Goal: Information Seeking & Learning: Learn about a topic

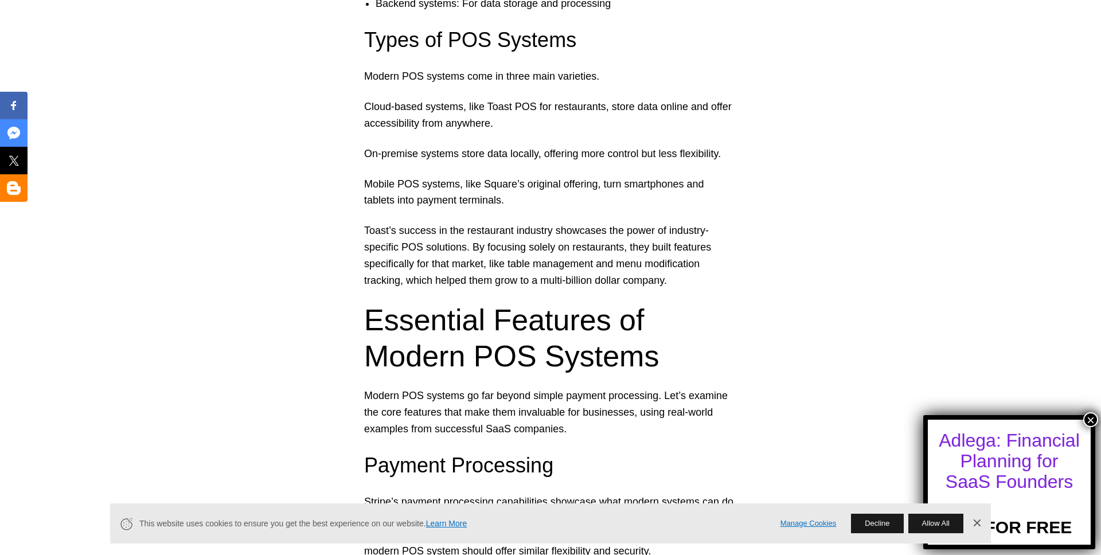
scroll to position [1438, 0]
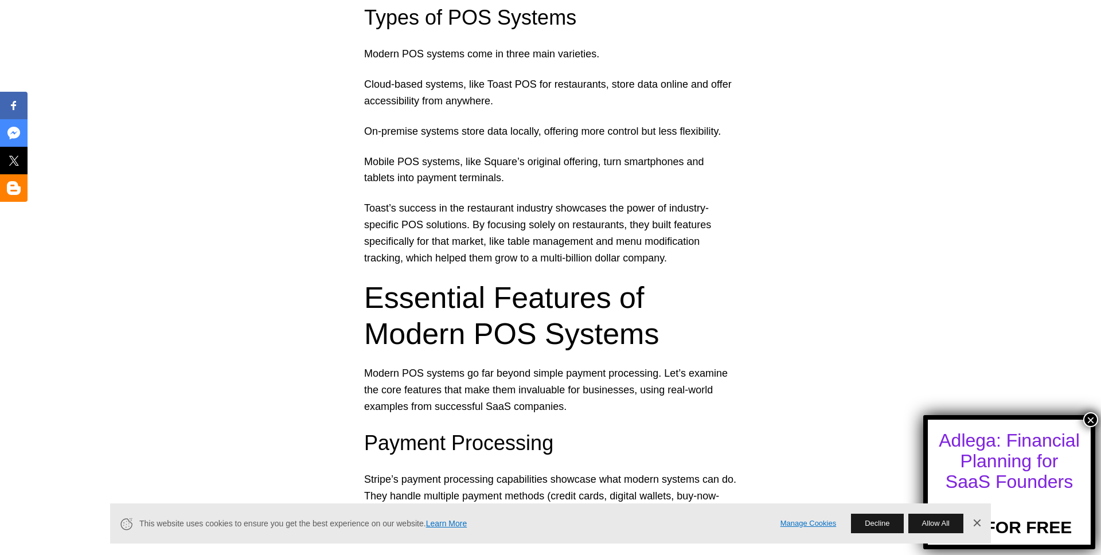
click at [449, 92] on p "Cloud-based systems, like Toast POS for restaurants, store data online and offe…" at bounding box center [550, 92] width 373 height 33
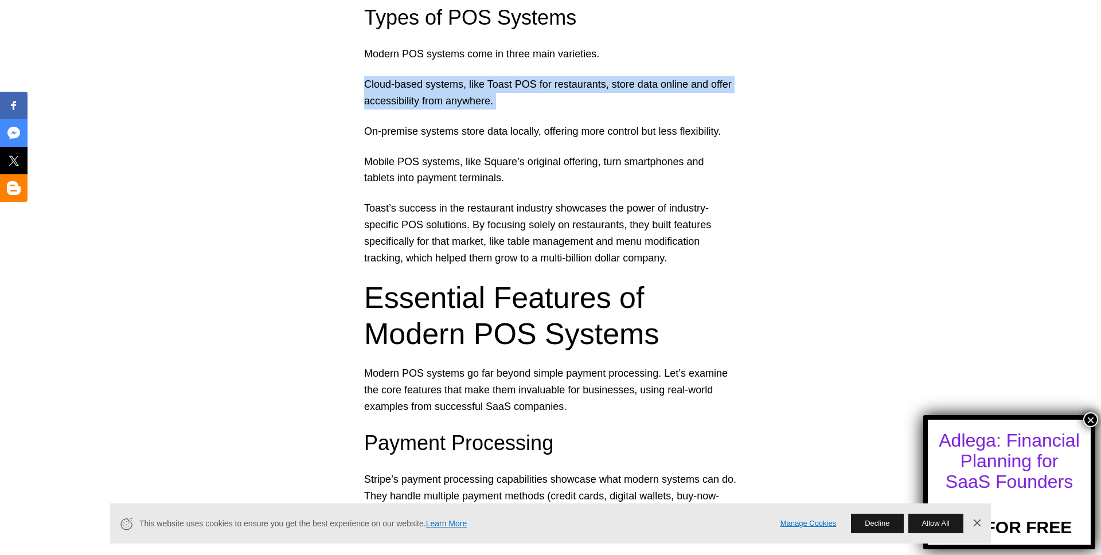
click at [449, 92] on p "Cloud-based systems, like Toast POS for restaurants, store data online and offe…" at bounding box center [550, 92] width 373 height 33
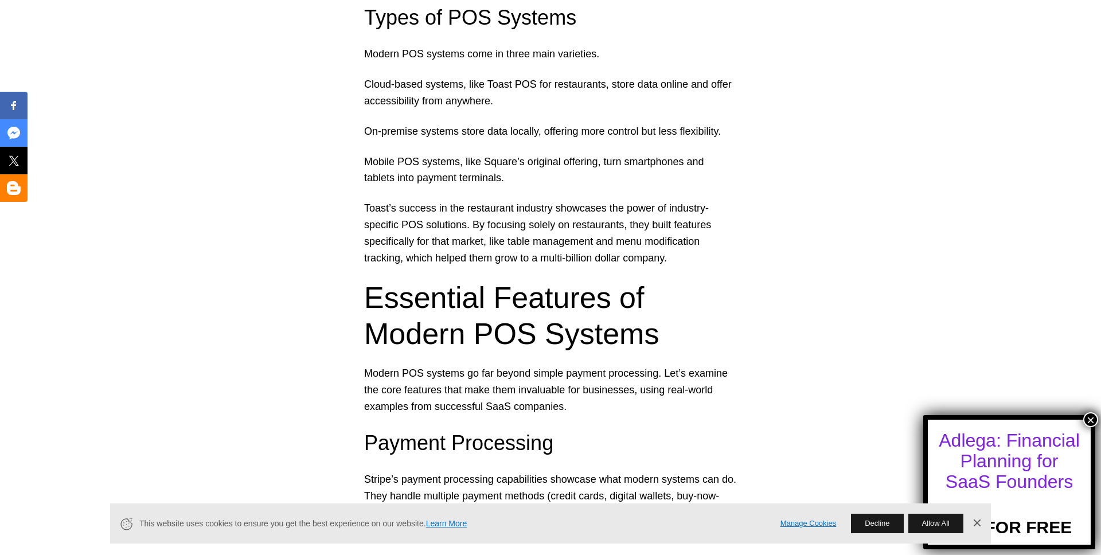
click at [455, 137] on p "On-premise systems store data locally, offering more control but less flexibili…" at bounding box center [550, 131] width 373 height 17
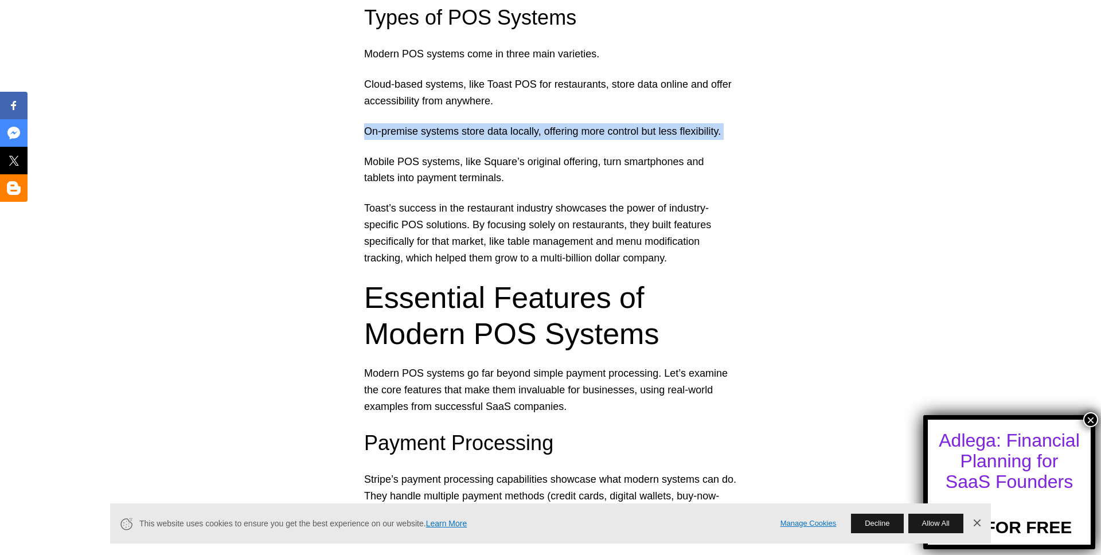
click at [455, 137] on p "On-premise systems store data locally, offering more control but less flexibili…" at bounding box center [550, 131] width 373 height 17
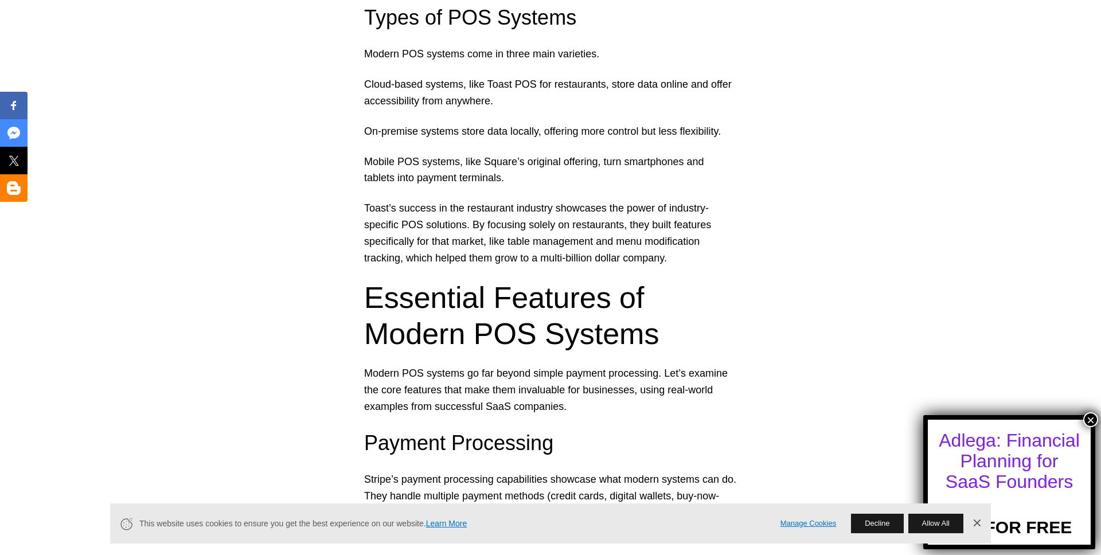
click at [478, 179] on p "Mobile POS systems, like Square’s original offering, turn smartphones and table…" at bounding box center [550, 170] width 373 height 33
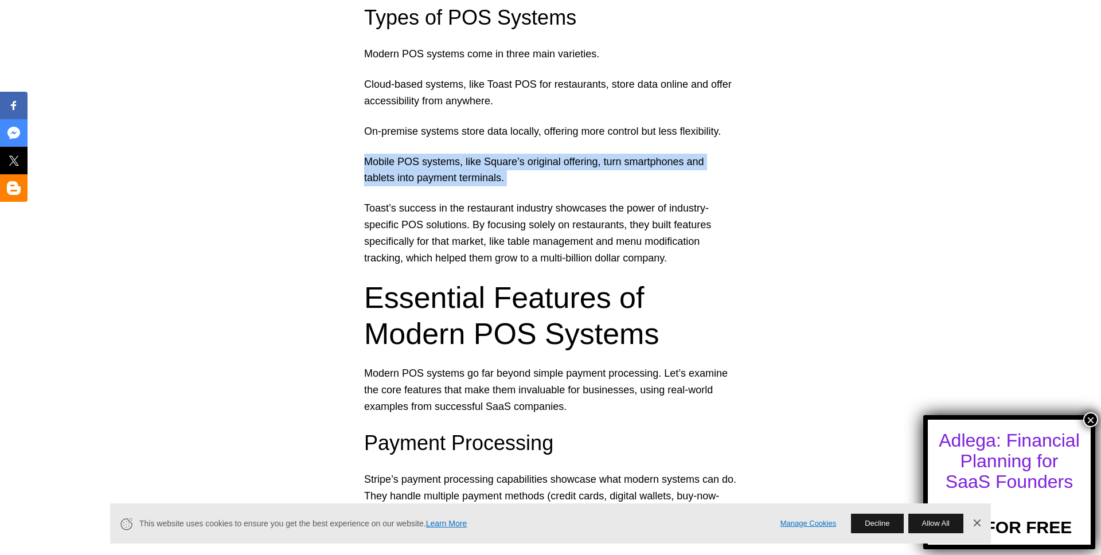
click at [478, 179] on p "Mobile POS systems, like Square’s original offering, turn smartphones and table…" at bounding box center [550, 170] width 373 height 33
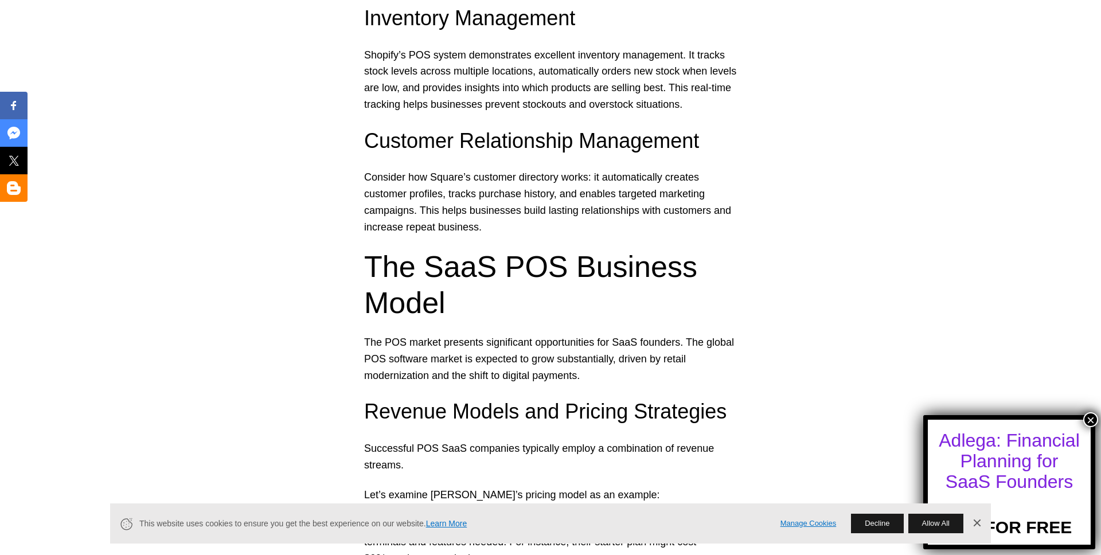
scroll to position [2112, 0]
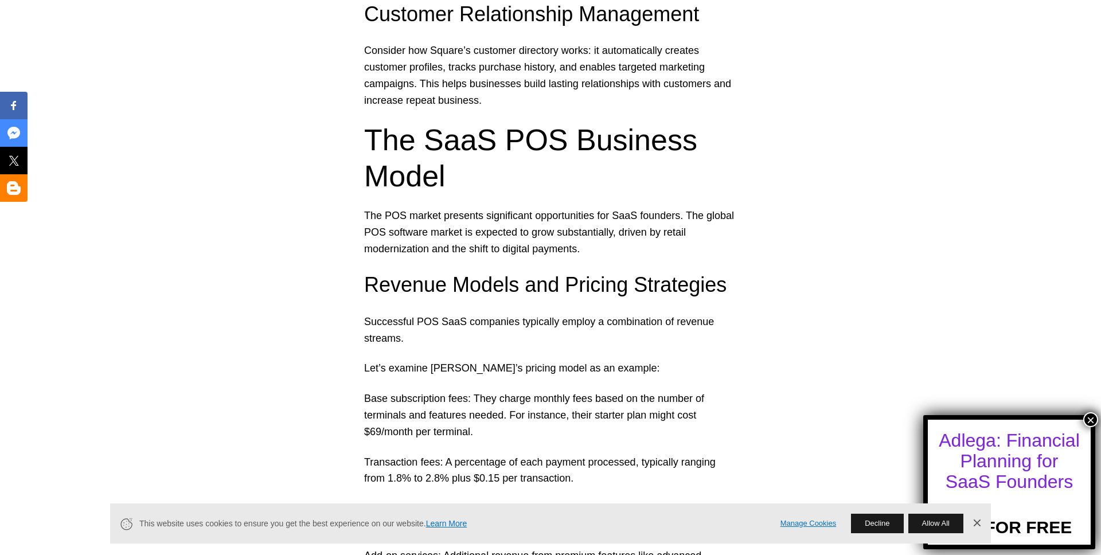
click at [444, 154] on h2 "The SaaS POS Business Model" at bounding box center [550, 158] width 373 height 72
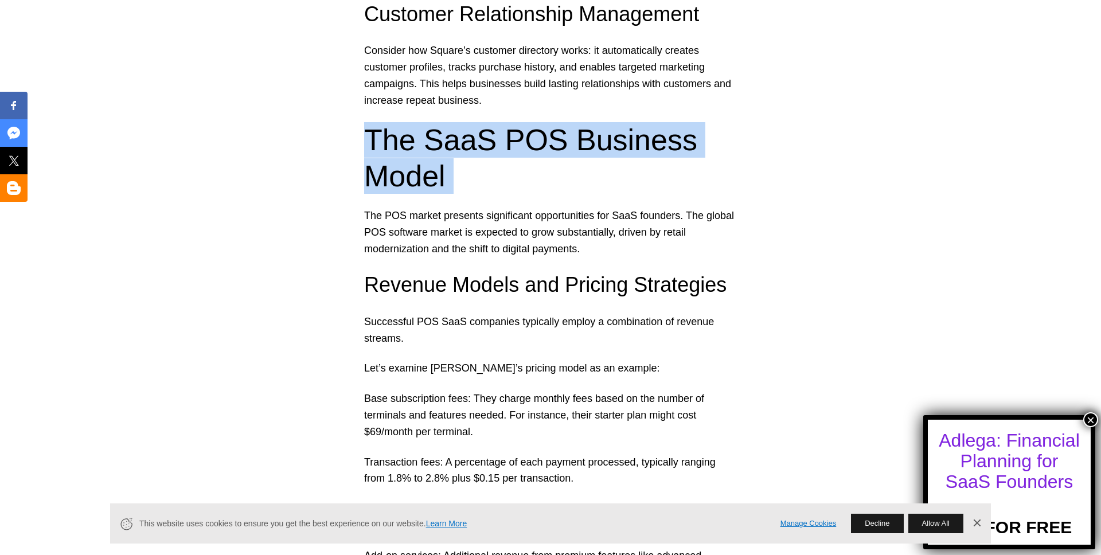
click at [444, 154] on h2 "The SaaS POS Business Model" at bounding box center [550, 158] width 373 height 72
click at [466, 148] on h2 "The SaaS POS Business Model" at bounding box center [550, 158] width 373 height 72
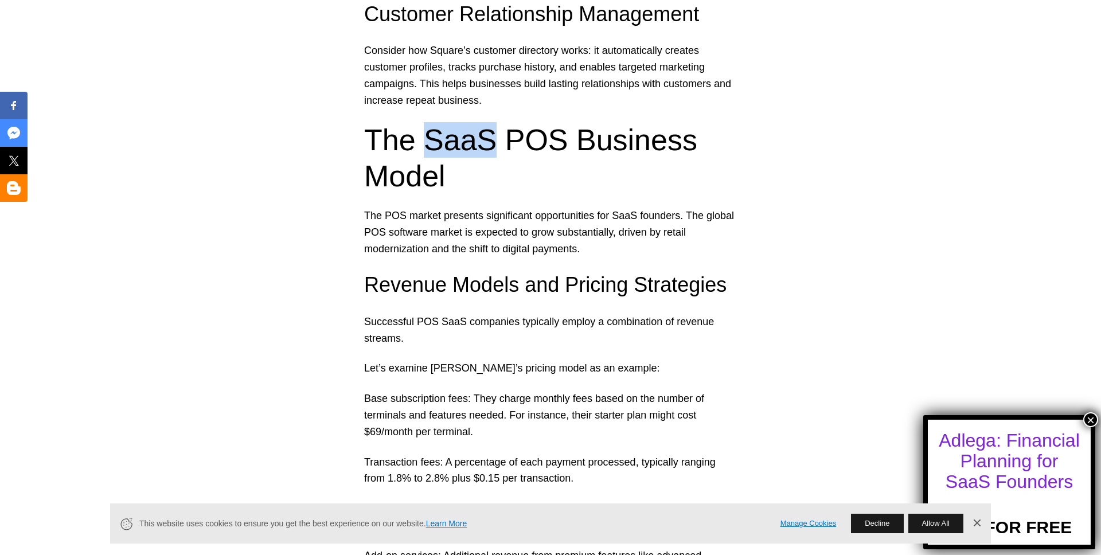
click at [466, 148] on h2 "The SaaS POS Business Model" at bounding box center [550, 158] width 373 height 72
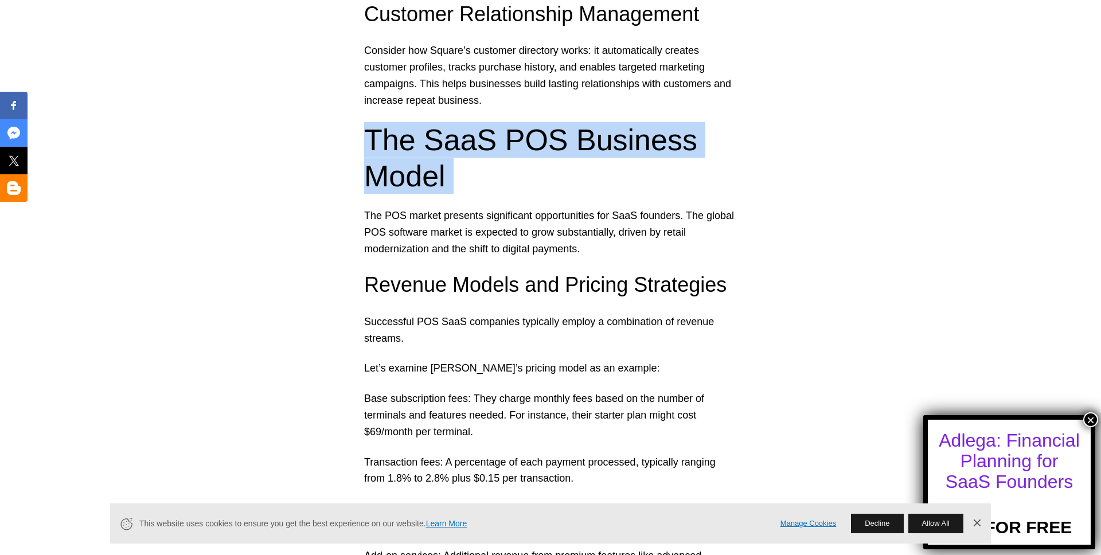
click at [466, 148] on h2 "The SaaS POS Business Model" at bounding box center [550, 158] width 373 height 72
click at [504, 139] on h2 "The SaaS POS Business Model" at bounding box center [550, 158] width 373 height 72
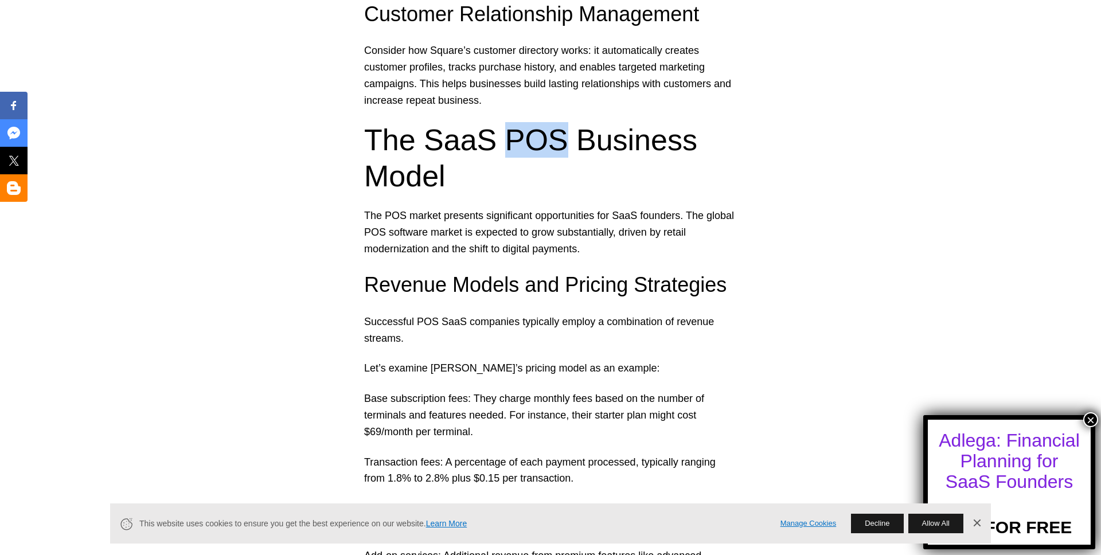
click at [504, 139] on h2 "The SaaS POS Business Model" at bounding box center [550, 158] width 373 height 72
click at [544, 135] on h2 "The SaaS POS Business Model" at bounding box center [550, 158] width 373 height 72
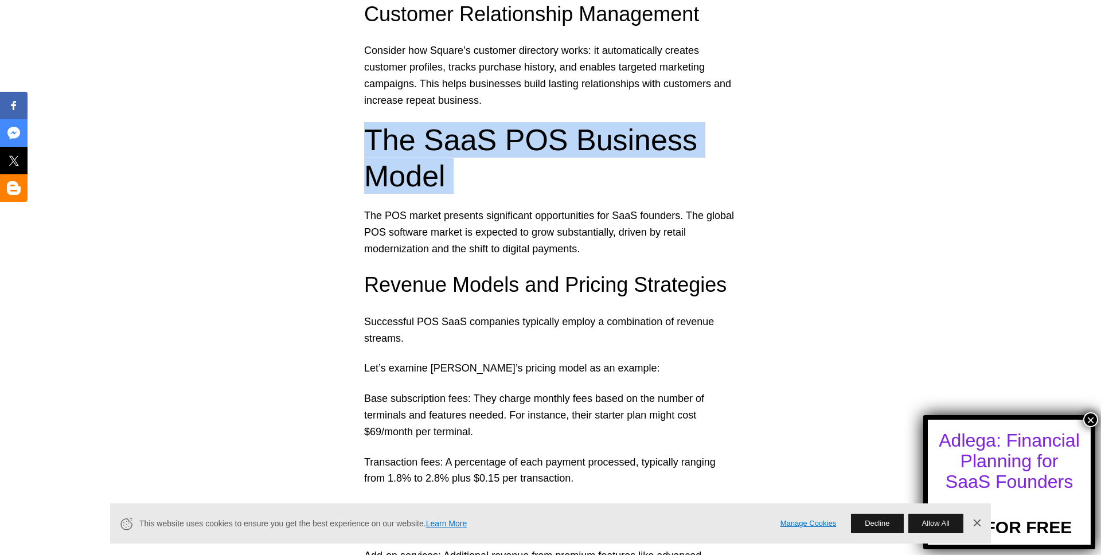
click at [545, 135] on h2 "The SaaS POS Business Model" at bounding box center [550, 158] width 373 height 72
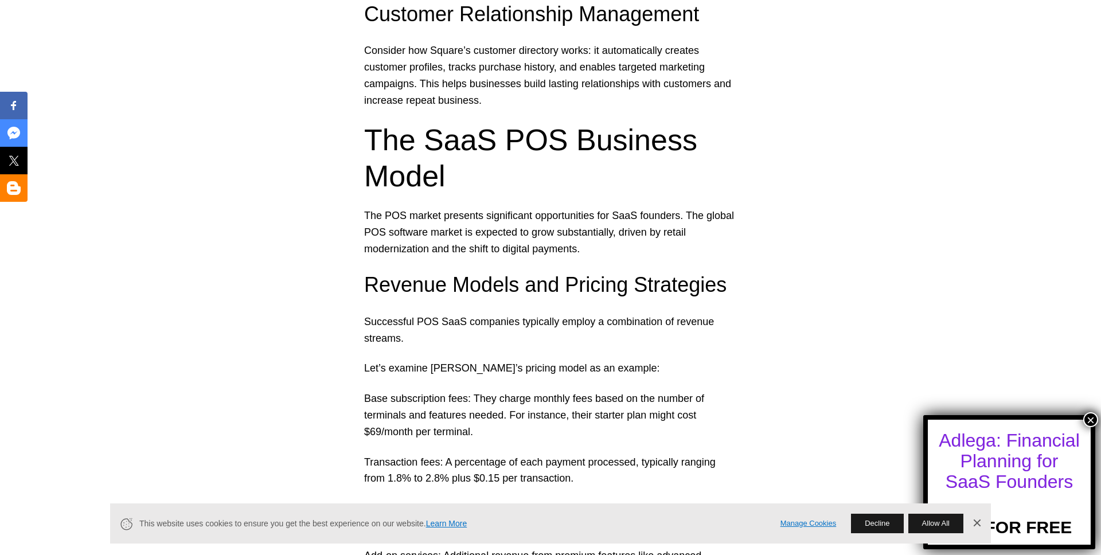
click at [480, 256] on p "The POS market presents significant opportunities for SaaS founders. The global…" at bounding box center [550, 232] width 373 height 49
click at [479, 285] on h3 "Revenue Models and Pricing Strategies" at bounding box center [550, 285] width 373 height 29
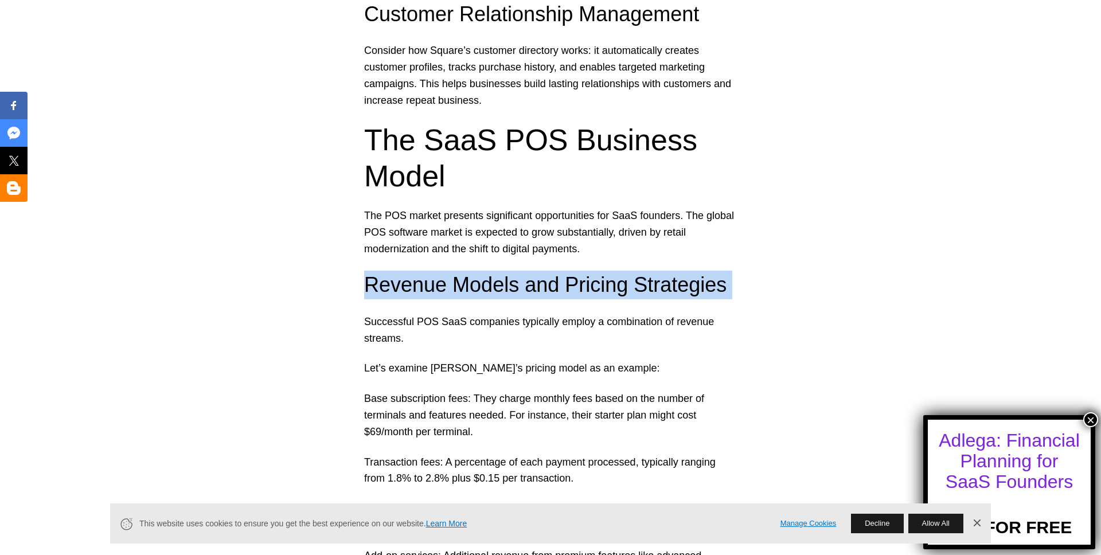
click at [478, 286] on h3 "Revenue Models and Pricing Strategies" at bounding box center [550, 285] width 373 height 29
click at [496, 285] on h3 "Revenue Models and Pricing Strategies" at bounding box center [550, 285] width 373 height 29
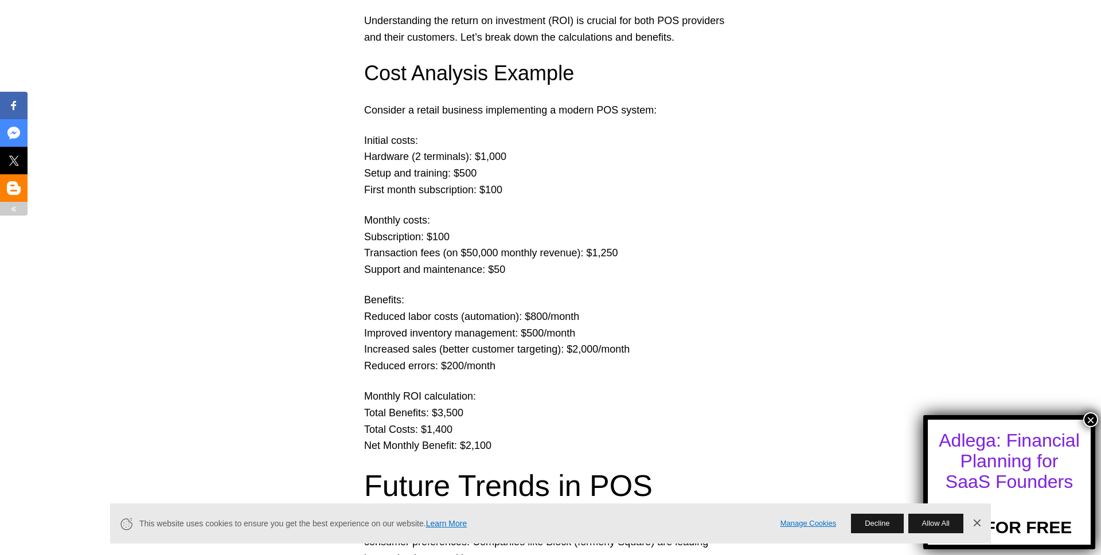
scroll to position [2741, 0]
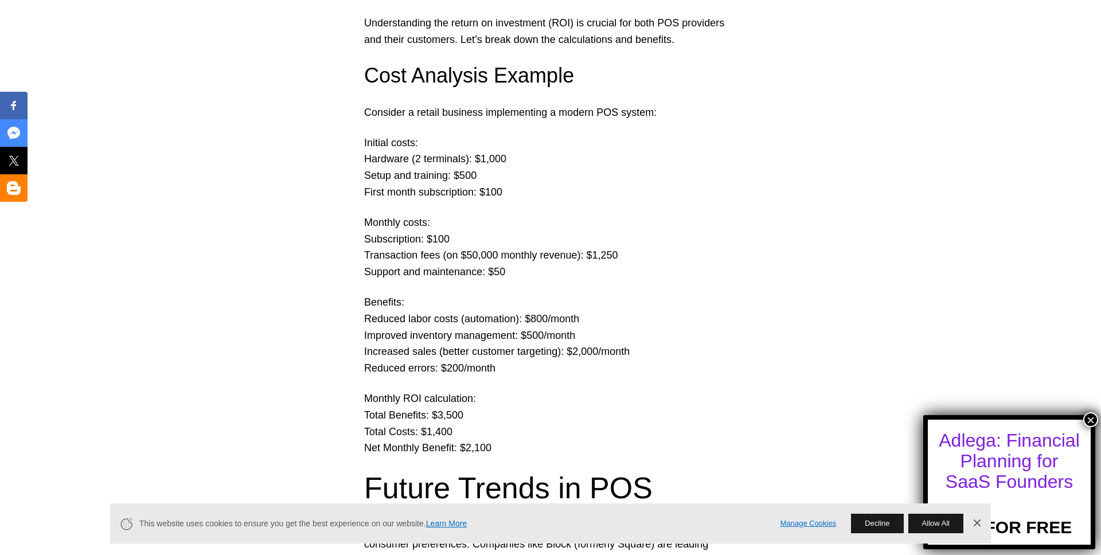
click at [556, 172] on p "Initial costs: Hardware (2 terminals): $1,000 Setup and training: $500 First mo…" at bounding box center [550, 168] width 373 height 66
click at [528, 157] on p "Initial costs: Hardware (2 terminals): $1,000 Setup and training: $500 First mo…" at bounding box center [550, 168] width 373 height 66
click at [527, 157] on p "Initial costs: Hardware (2 terminals): $1,000 Setup and training: $500 First mo…" at bounding box center [550, 168] width 373 height 66
click at [526, 250] on p "Monthly costs: Subscription: $100 Transaction fees (on $50,000 monthly revenue)…" at bounding box center [550, 247] width 373 height 66
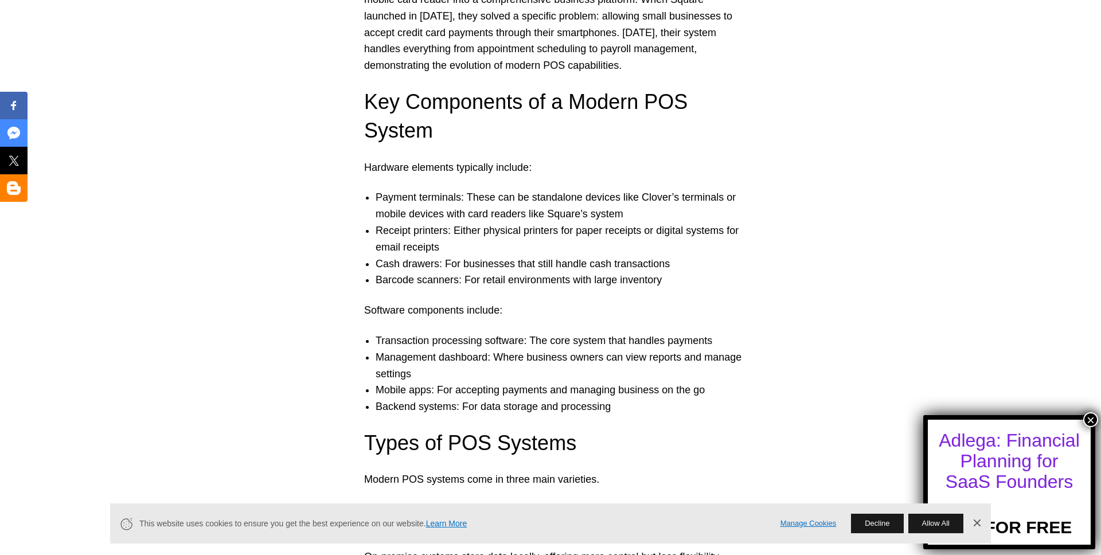
scroll to position [1019, 0]
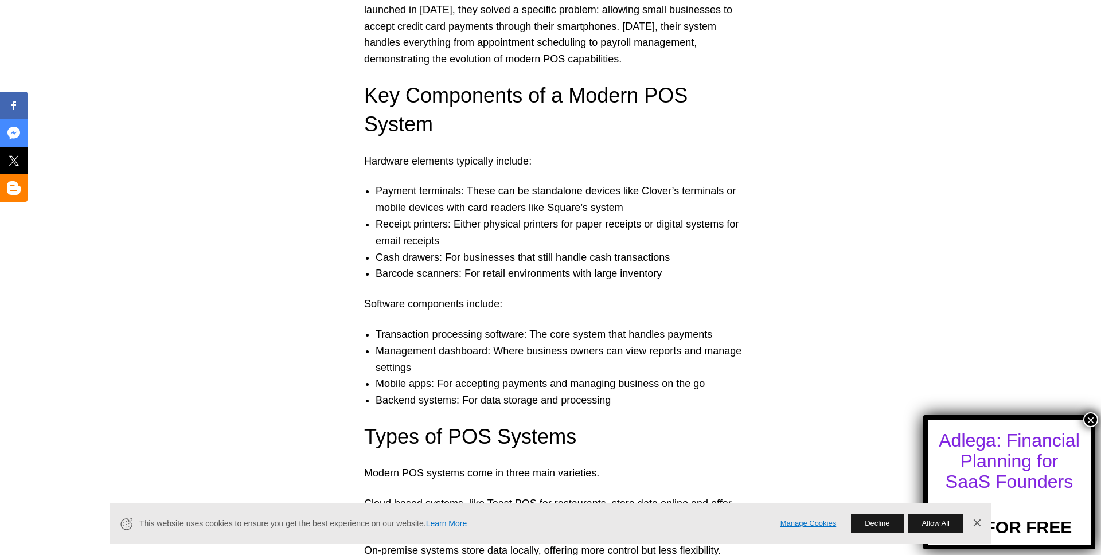
click at [874, 526] on button "Decline" at bounding box center [877, 523] width 52 height 19
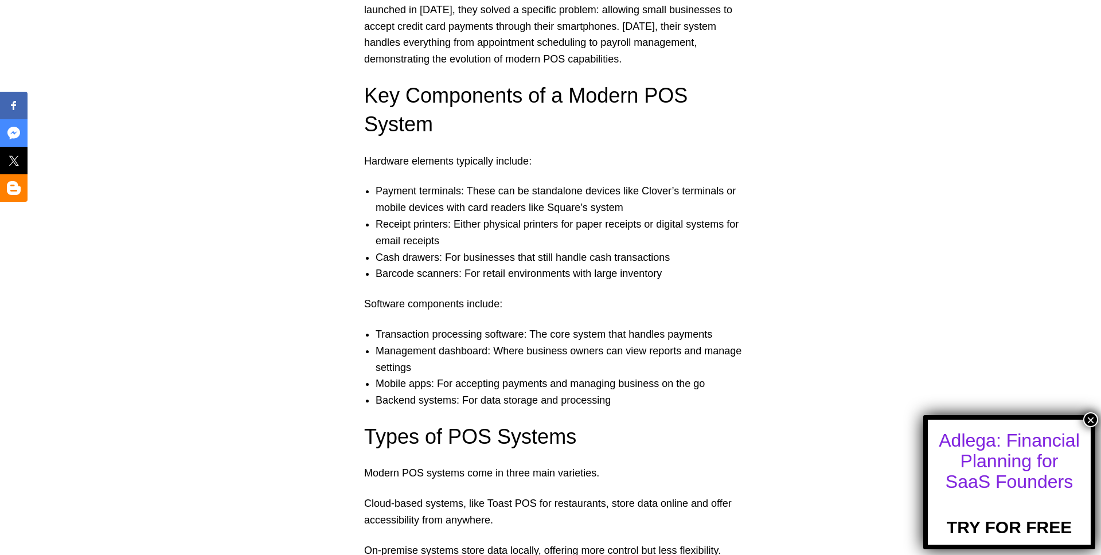
click at [507, 345] on li "Management dashboard: Where business owners can view reports and manage settings" at bounding box center [561, 359] width 373 height 33
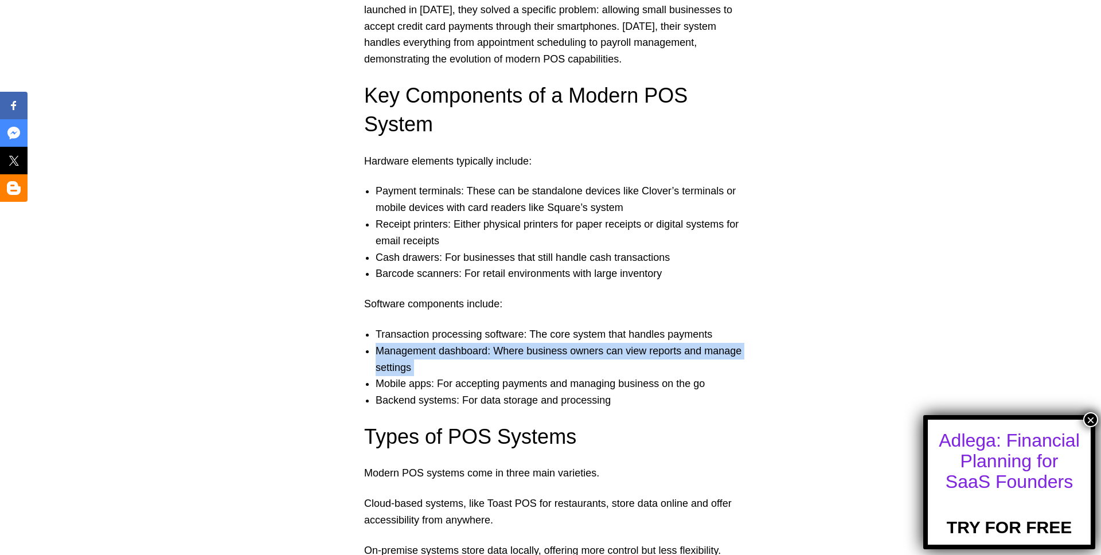
click at [507, 345] on li "Management dashboard: Where business owners can view reports and manage settings" at bounding box center [561, 359] width 373 height 33
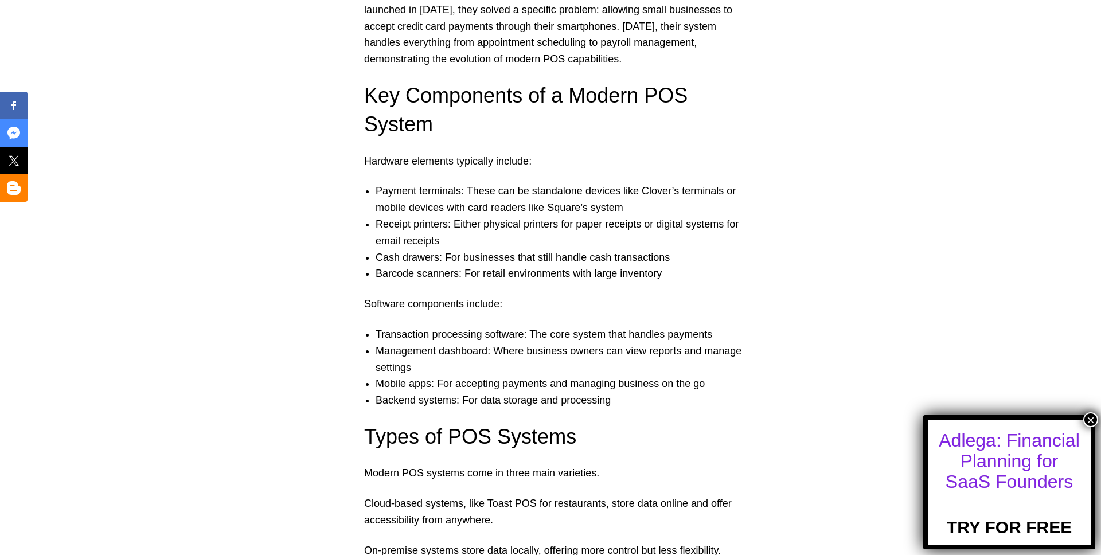
click at [537, 335] on li "Transaction processing software: The core system that handles payments" at bounding box center [561, 334] width 373 height 17
click at [594, 335] on li "Transaction processing software: The core system that handles payments" at bounding box center [561, 334] width 373 height 17
click at [628, 337] on li "Transaction processing software: The core system that handles payments" at bounding box center [561, 334] width 373 height 17
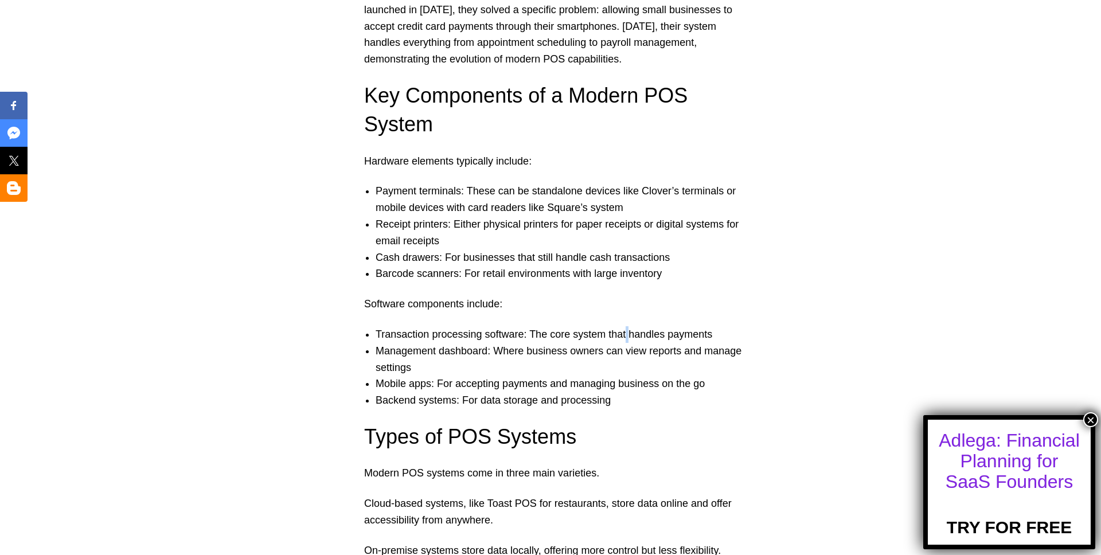
click at [628, 337] on li "Transaction processing software: The core system that handles payments" at bounding box center [561, 334] width 373 height 17
click at [644, 329] on li "Transaction processing software: The core system that handles payments" at bounding box center [561, 334] width 373 height 17
click at [431, 355] on li "Management dashboard: Where business owners can view reports and manage settings" at bounding box center [561, 359] width 373 height 33
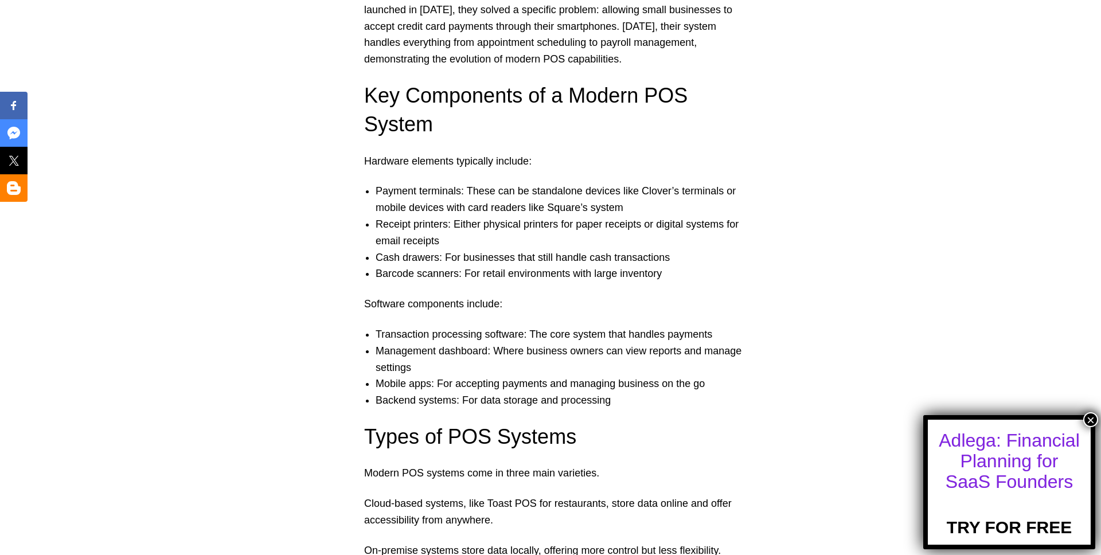
click at [475, 355] on li "Management dashboard: Where business owners can view reports and manage settings" at bounding box center [561, 359] width 373 height 33
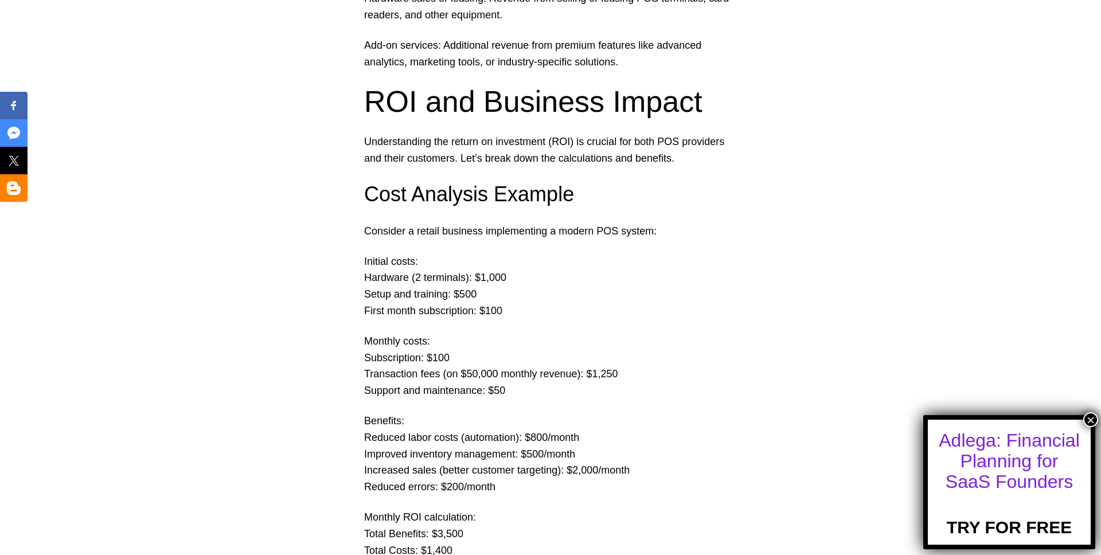
scroll to position [2639, 0]
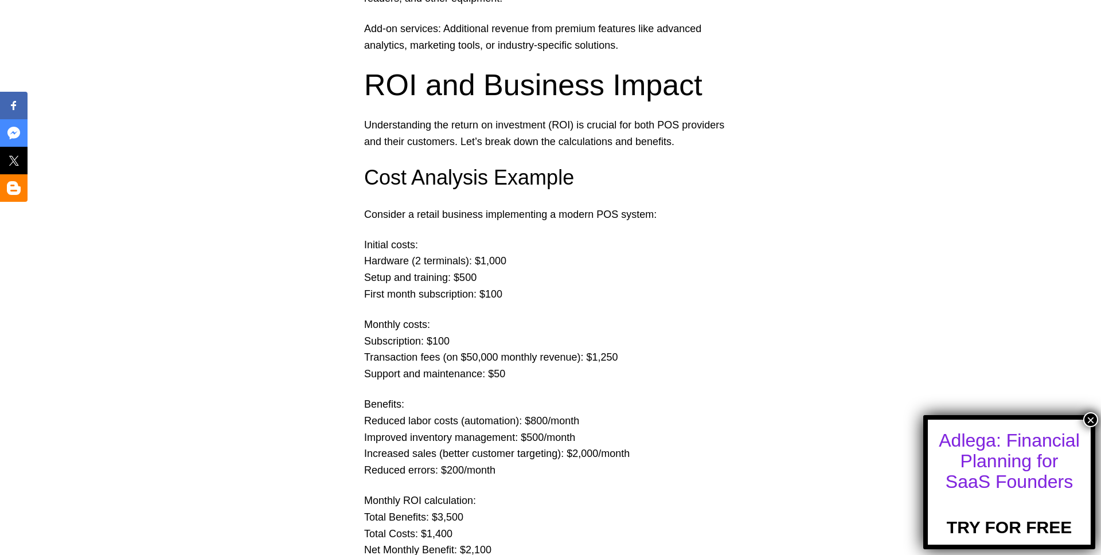
click at [459, 269] on p "Initial costs: Hardware (2 terminals): $1,000 Setup and training: $500 First mo…" at bounding box center [550, 270] width 373 height 66
click at [458, 255] on p "Initial costs: Hardware (2 terminals): $1,000 Setup and training: $500 First mo…" at bounding box center [550, 270] width 373 height 66
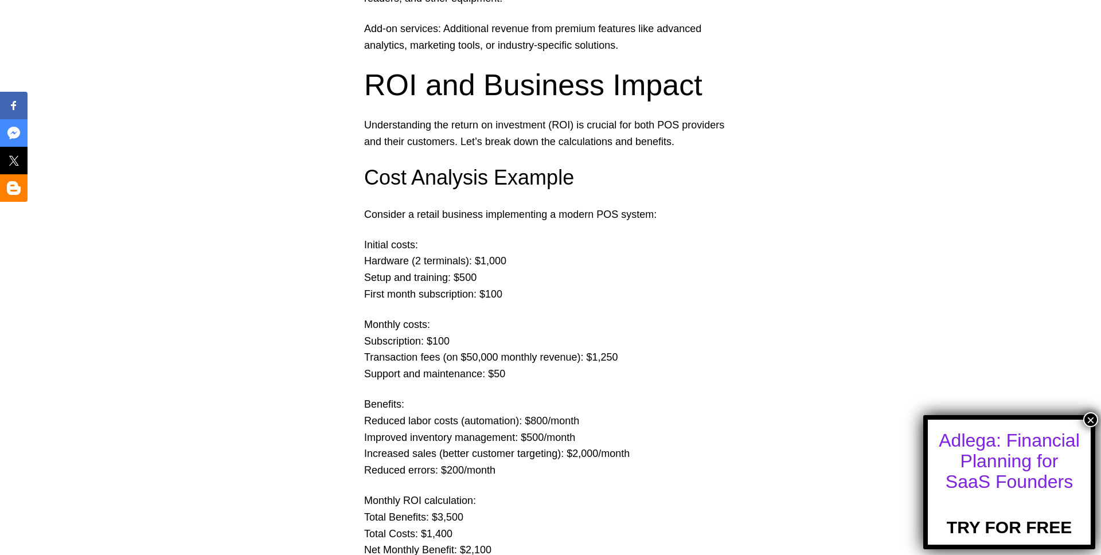
click at [452, 273] on p "Initial costs: Hardware (2 terminals): $1,000 Setup and training: $500 First mo…" at bounding box center [550, 270] width 373 height 66
click at [441, 295] on p "Initial costs: Hardware (2 terminals): $1,000 Setup and training: $500 First mo…" at bounding box center [550, 270] width 373 height 66
click at [441, 294] on p "Initial costs: Hardware (2 terminals): $1,000 Setup and training: $500 First mo…" at bounding box center [550, 270] width 373 height 66
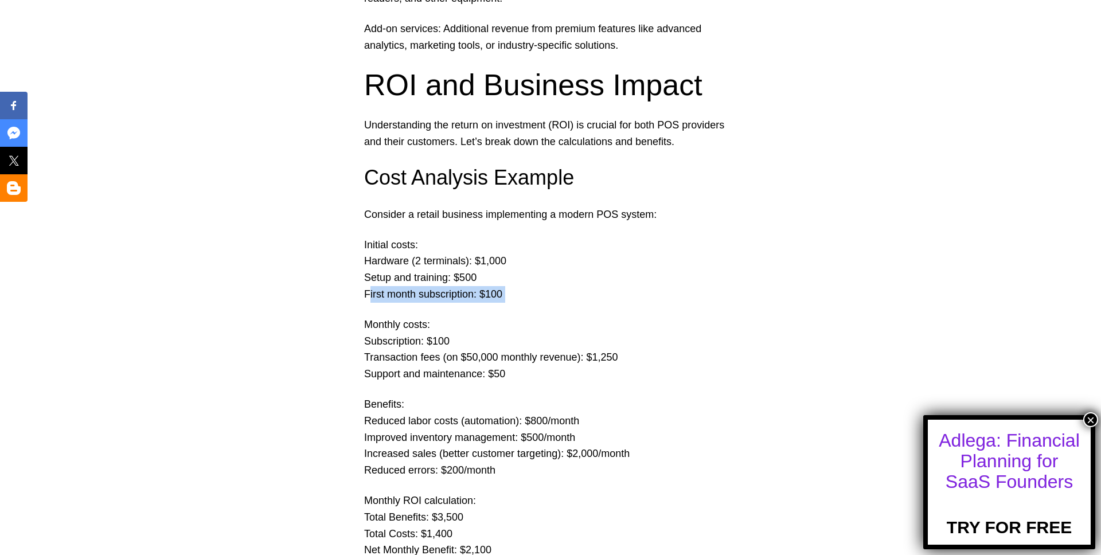
click at [441, 294] on p "Initial costs: Hardware (2 terminals): $1,000 Setup and training: $500 First mo…" at bounding box center [550, 270] width 373 height 66
click at [450, 292] on p "Initial costs: Hardware (2 terminals): $1,000 Setup and training: $500 First mo…" at bounding box center [550, 270] width 373 height 66
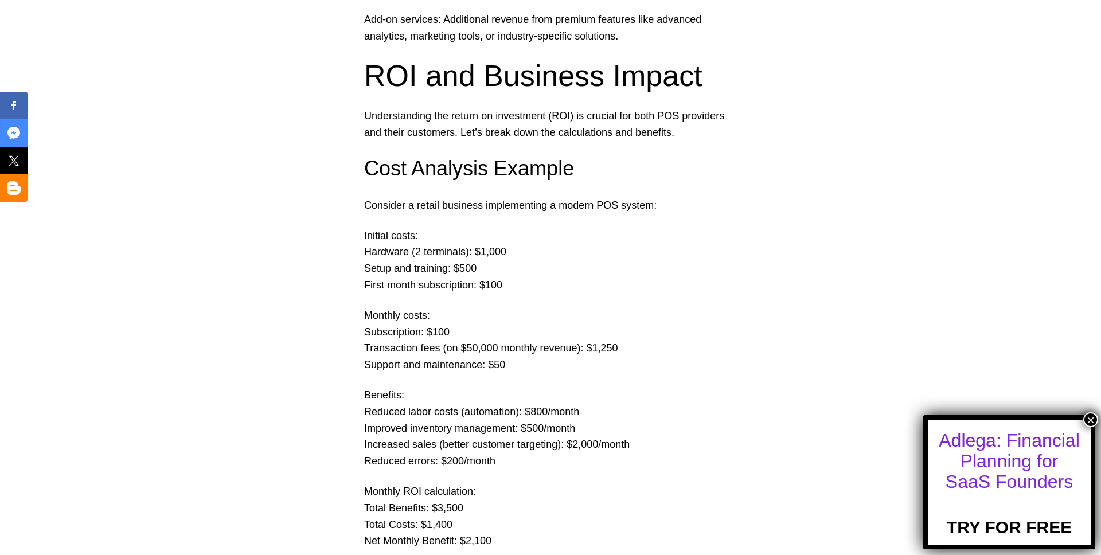
scroll to position [2659, 0]
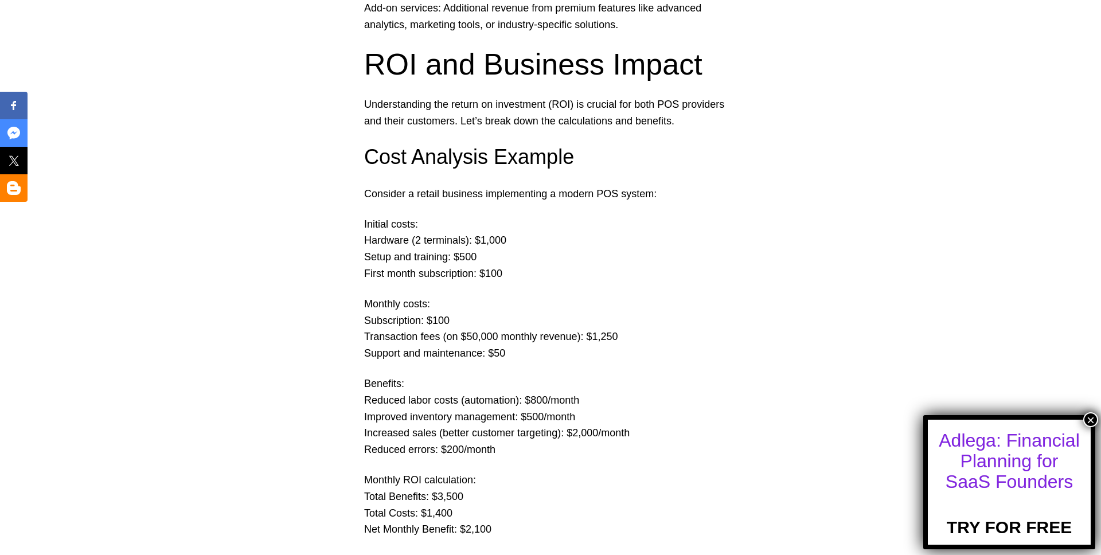
click at [436, 319] on p "Monthly costs: Subscription: $100 Transaction fees (on $50,000 monthly revenue)…" at bounding box center [550, 329] width 373 height 66
click at [508, 323] on p "Monthly costs: Subscription: $100 Transaction fees (on $50,000 monthly revenue)…" at bounding box center [550, 329] width 373 height 66
click at [560, 337] on p "Monthly costs: Subscription: $100 Transaction fees (on $50,000 monthly revenue)…" at bounding box center [550, 329] width 373 height 66
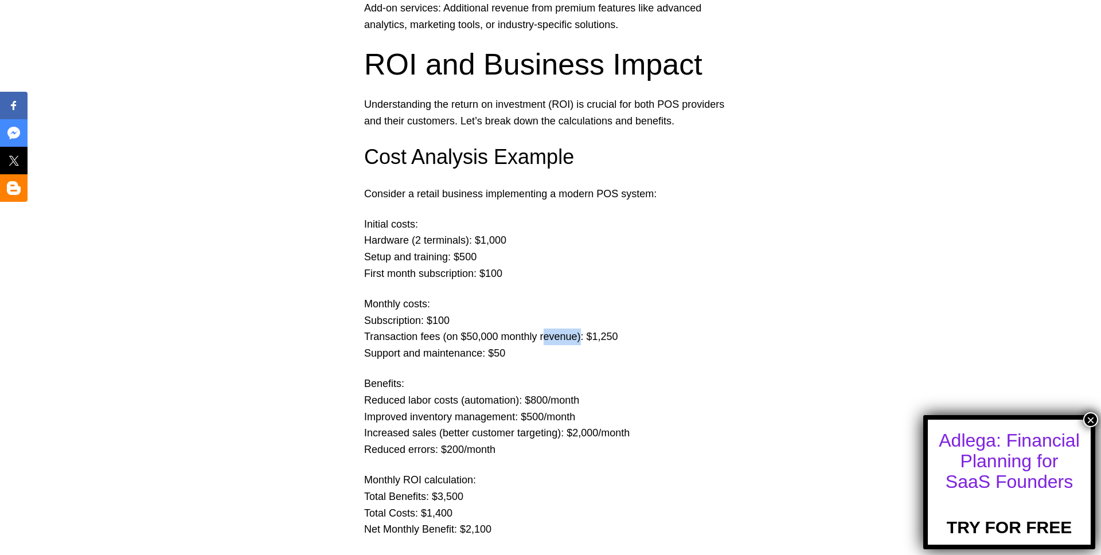
click at [560, 338] on p "Monthly costs: Subscription: $100 Transaction fees (on $50,000 monthly revenue)…" at bounding box center [550, 329] width 373 height 66
click at [560, 337] on p "Monthly costs: Subscription: $100 Transaction fees (on $50,000 monthly revenue)…" at bounding box center [550, 329] width 373 height 66
click at [577, 334] on p "Monthly costs: Subscription: $100 Transaction fees (on $50,000 monthly revenue)…" at bounding box center [550, 329] width 373 height 66
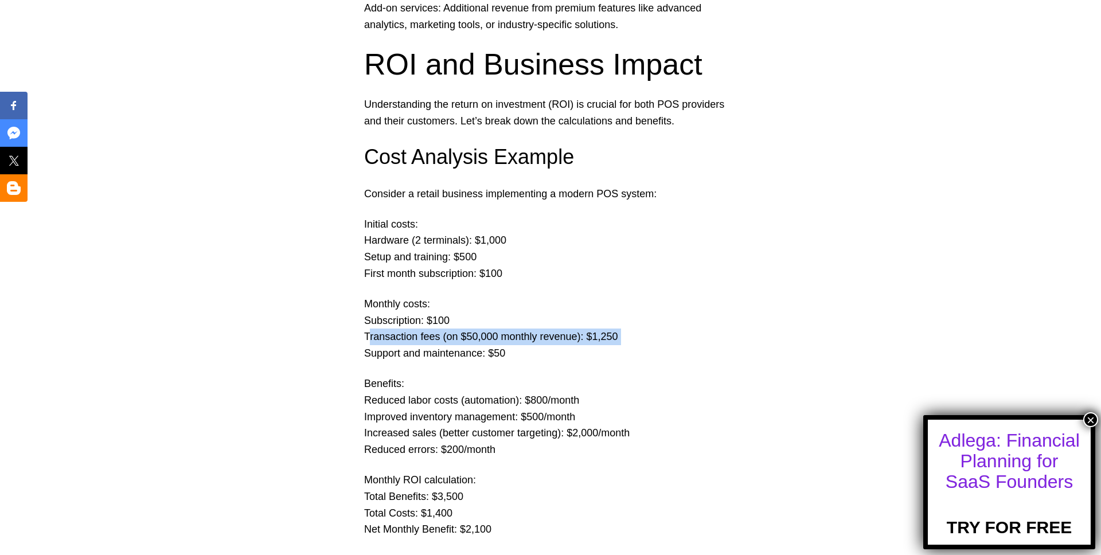
click at [577, 334] on p "Monthly costs: Subscription: $100 Transaction fees (on $50,000 monthly revenue)…" at bounding box center [550, 329] width 373 height 66
click at [570, 331] on p "Monthly costs: Subscription: $100 Transaction fees (on $50,000 monthly revenue)…" at bounding box center [550, 329] width 373 height 66
click at [534, 343] on p "Monthly costs: Subscription: $100 Transaction fees (on $50,000 monthly revenue)…" at bounding box center [550, 329] width 373 height 66
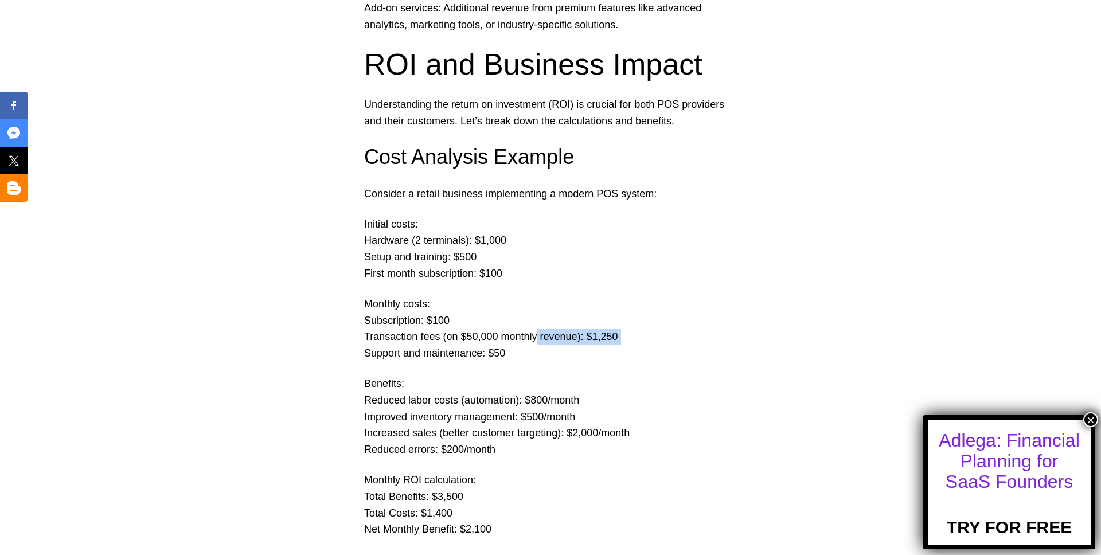
click at [534, 343] on p "Monthly costs: Subscription: $100 Transaction fees (on $50,000 monthly revenue)…" at bounding box center [550, 329] width 373 height 66
click at [537, 350] on p "Monthly costs: Subscription: $100 Transaction fees (on $50,000 monthly revenue)…" at bounding box center [550, 329] width 373 height 66
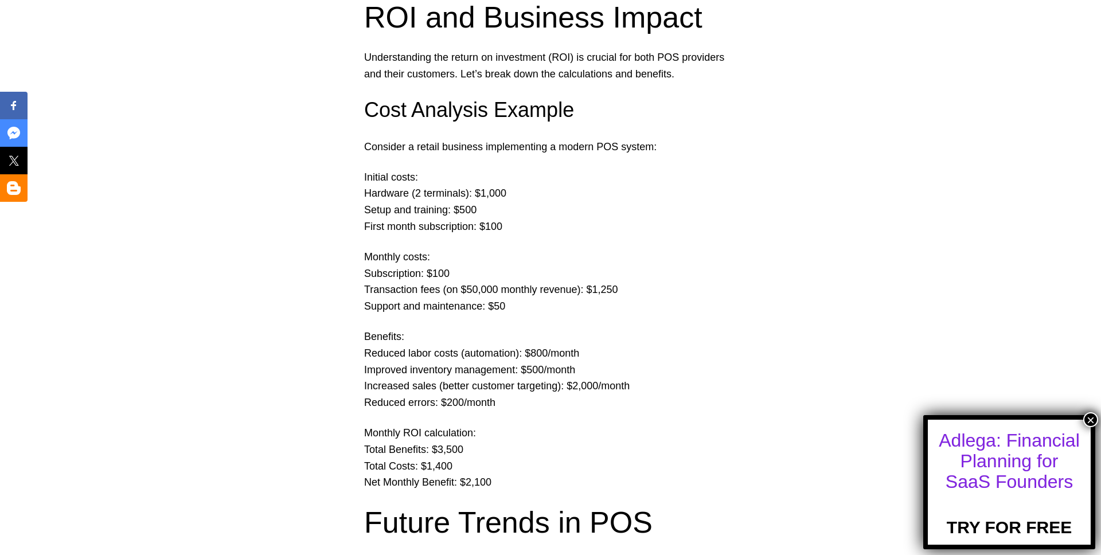
scroll to position [2758, 0]
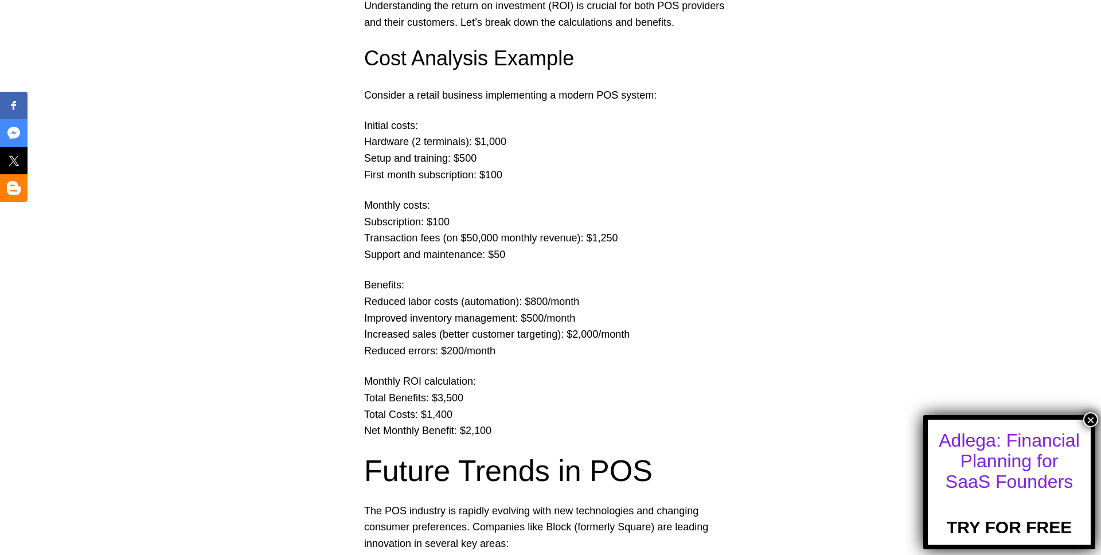
click at [545, 299] on p "Benefits: Reduced labor costs (automation): $800/month Improved inventory manag…" at bounding box center [550, 318] width 373 height 83
click at [543, 314] on p "Benefits: Reduced labor costs (automation): $800/month Improved inventory manag…" at bounding box center [550, 318] width 373 height 83
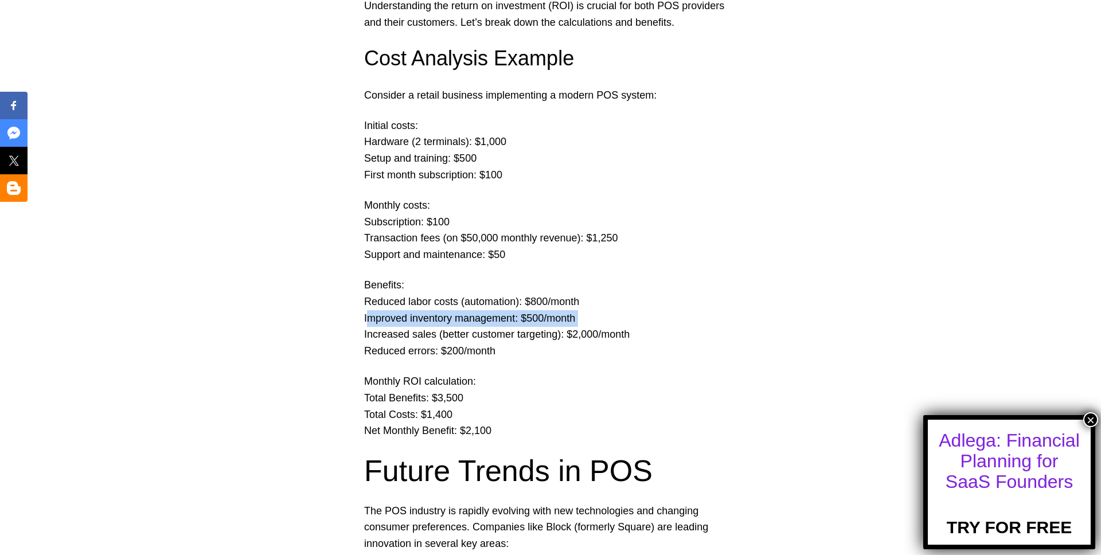
click at [543, 314] on p "Benefits: Reduced labor costs (automation): $800/month Improved inventory manag…" at bounding box center [550, 318] width 373 height 83
click at [538, 341] on p "Benefits: Reduced labor costs (automation): $800/month Improved inventory manag…" at bounding box center [550, 318] width 373 height 83
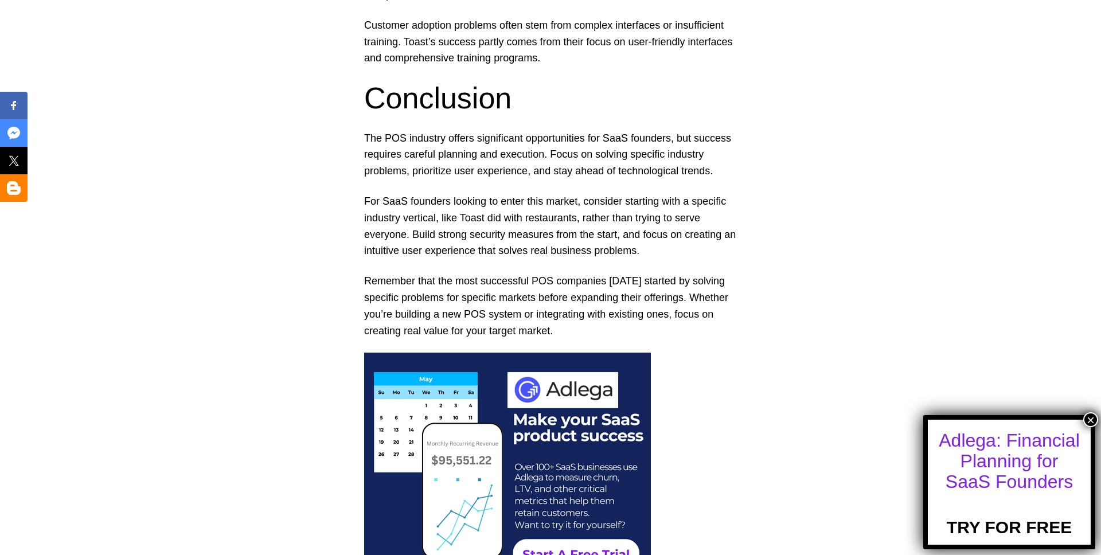
scroll to position [3797, 0]
